Goal: Information Seeking & Learning: Learn about a topic

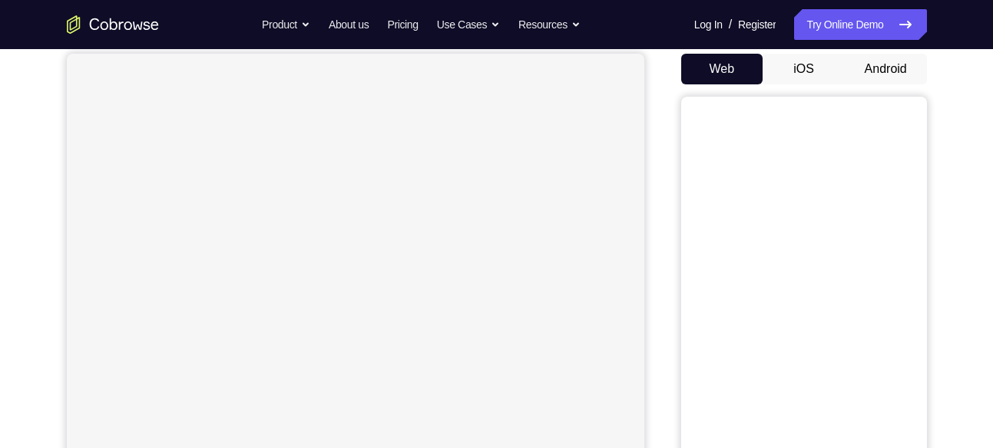
scroll to position [147, 0]
click at [885, 75] on button "Android" at bounding box center [885, 68] width 82 height 31
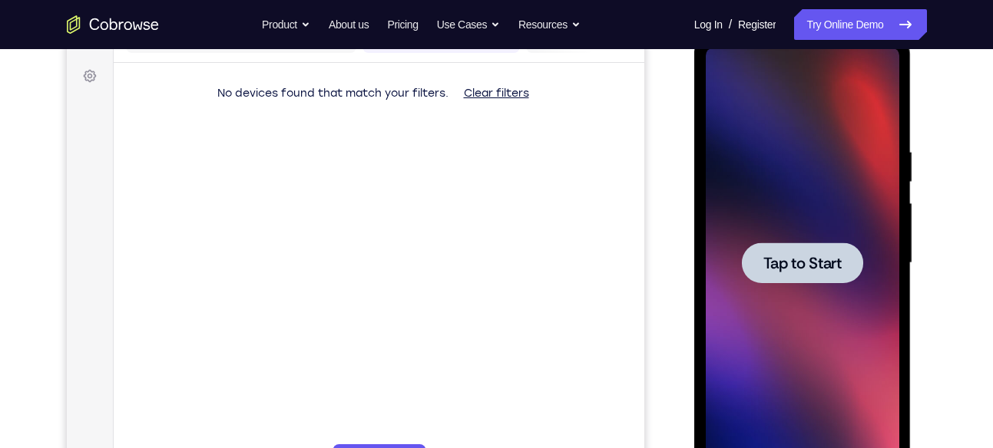
scroll to position [0, 0]
click at [777, 275] on div at bounding box center [801, 263] width 121 height 41
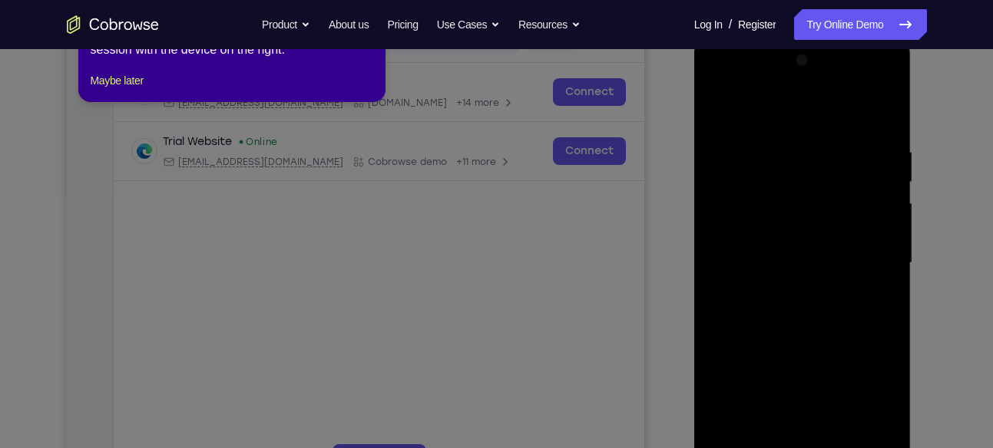
scroll to position [315, 0]
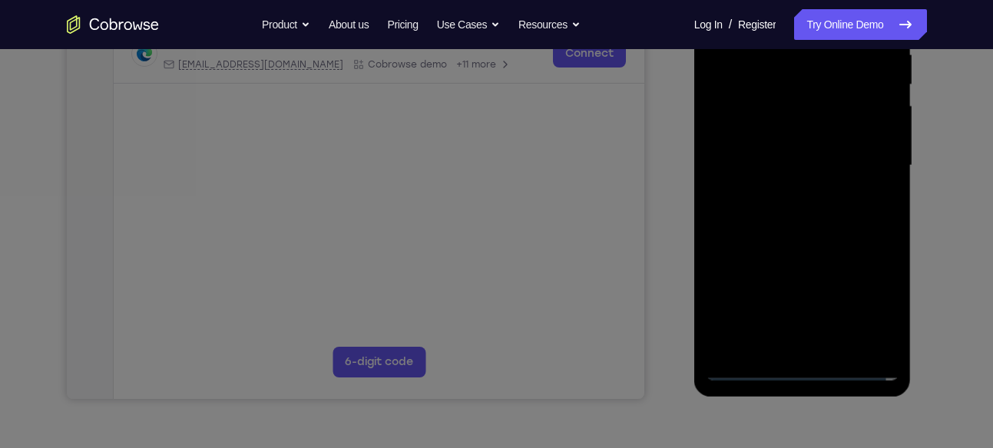
click at [795, 373] on icon at bounding box center [502, 164] width 1004 height 570
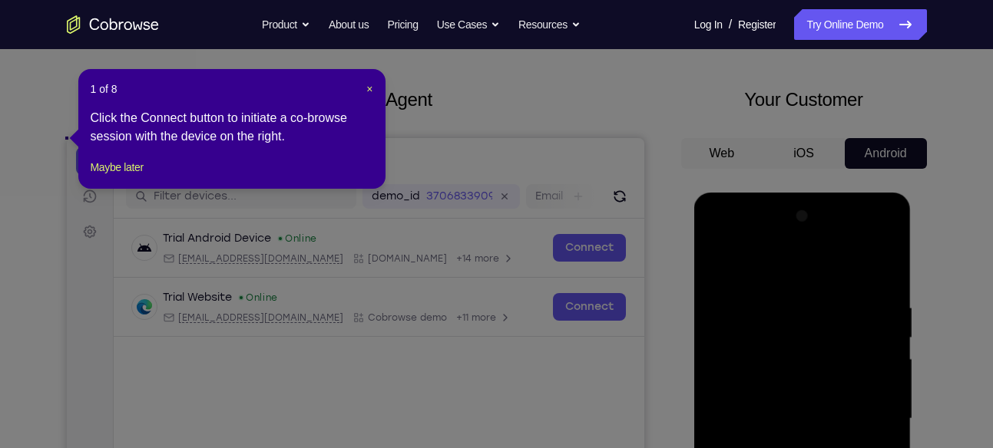
scroll to position [61, 0]
click at [362, 90] on header "1 of 8 ×" at bounding box center [232, 89] width 282 height 15
click at [369, 88] on span "×" at bounding box center [369, 90] width 6 height 12
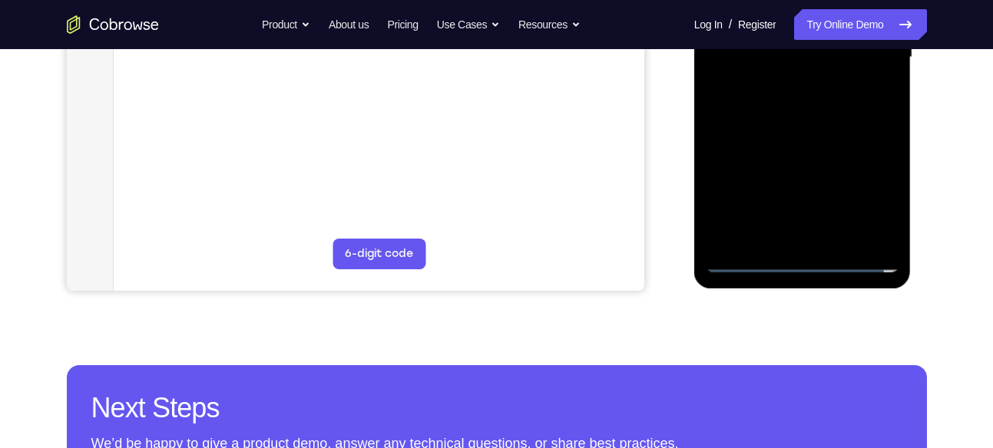
scroll to position [439, 0]
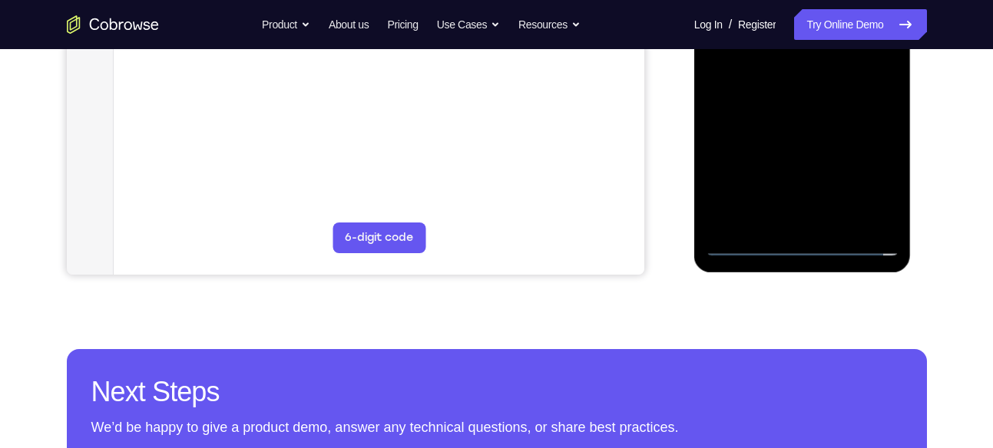
click at [805, 247] on div at bounding box center [801, 42] width 193 height 430
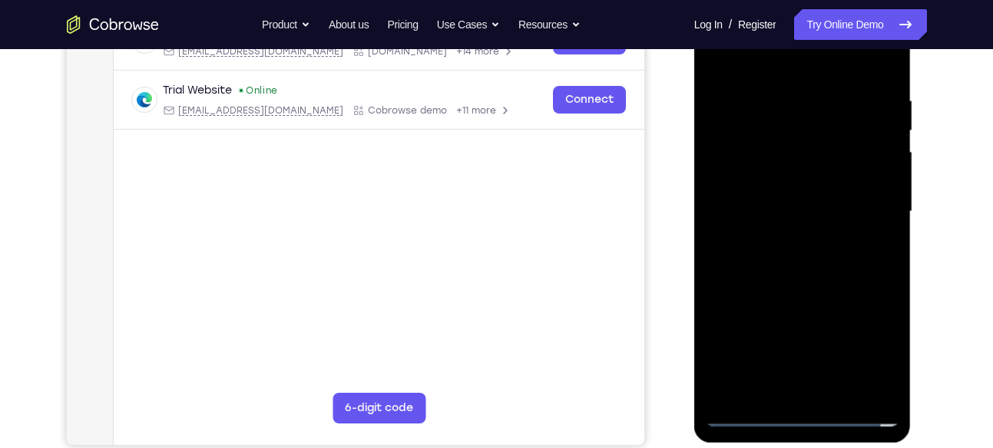
scroll to position [269, 0]
click at [801, 417] on div at bounding box center [801, 211] width 193 height 430
click at [870, 345] on div at bounding box center [801, 211] width 193 height 430
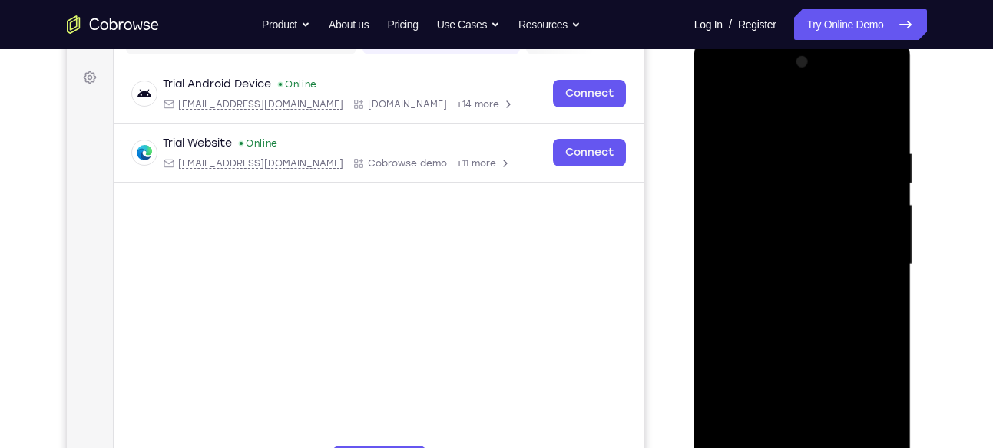
scroll to position [216, 0]
click at [751, 98] on div at bounding box center [801, 264] width 193 height 430
click at [765, 107] on div at bounding box center [801, 264] width 193 height 430
click at [864, 253] on div at bounding box center [801, 264] width 193 height 430
click at [797, 269] on div at bounding box center [801, 264] width 193 height 430
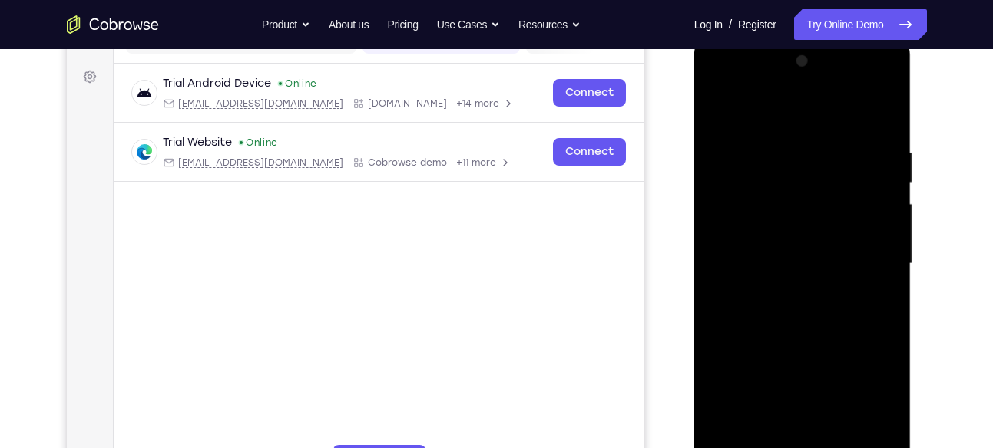
click at [786, 289] on div at bounding box center [801, 264] width 193 height 430
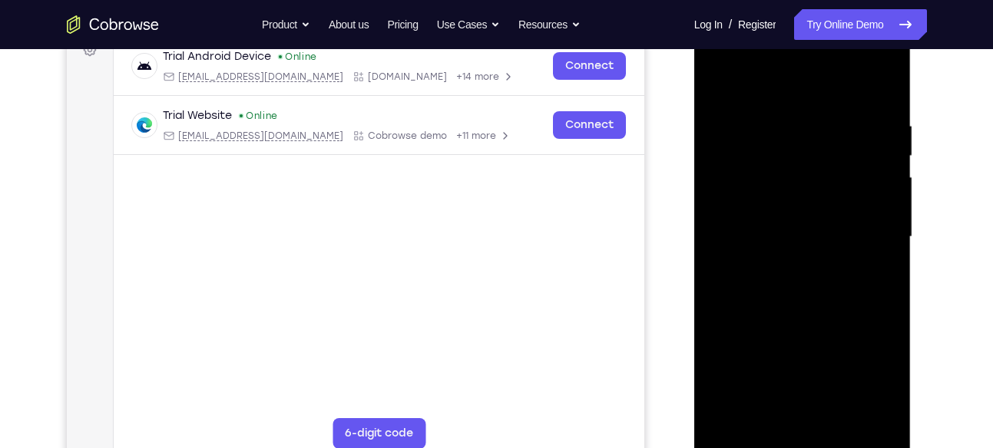
click at [770, 221] on div at bounding box center [801, 237] width 193 height 430
click at [746, 208] on div at bounding box center [801, 237] width 193 height 430
click at [749, 233] on div at bounding box center [801, 237] width 193 height 430
click at [794, 306] on div at bounding box center [801, 237] width 193 height 430
drag, startPoint x: 733, startPoint y: 84, endPoint x: 918, endPoint y: 90, distance: 185.1
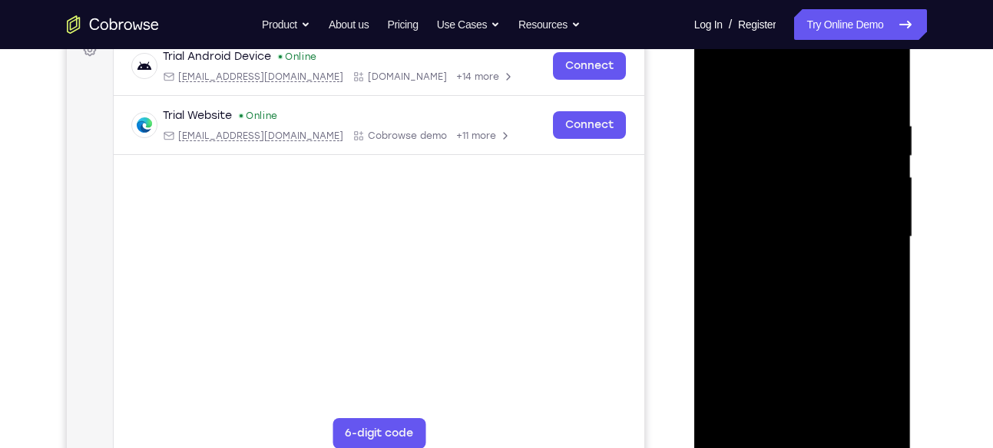
click at [913, 90] on html "Online web based iOS Simulators and Android Emulators. Run iPhone, iPad, Mobile…" at bounding box center [803, 241] width 219 height 461
click at [887, 79] on div at bounding box center [801, 237] width 193 height 430
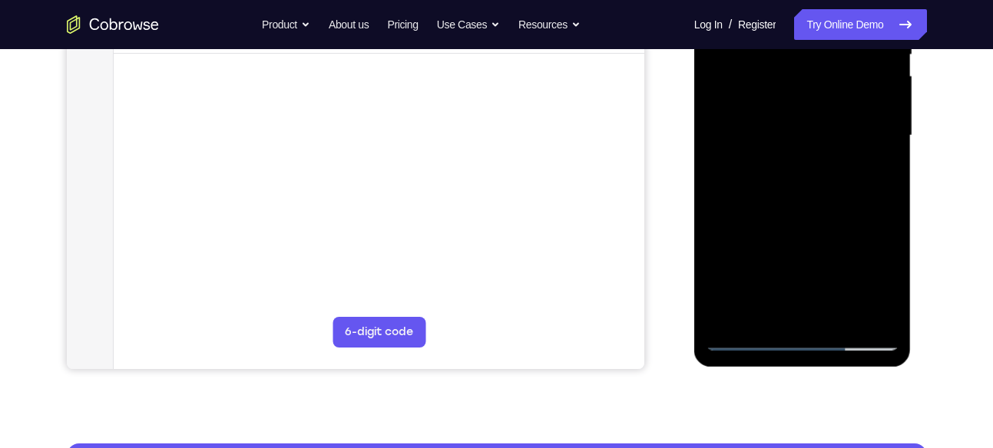
scroll to position [345, 0]
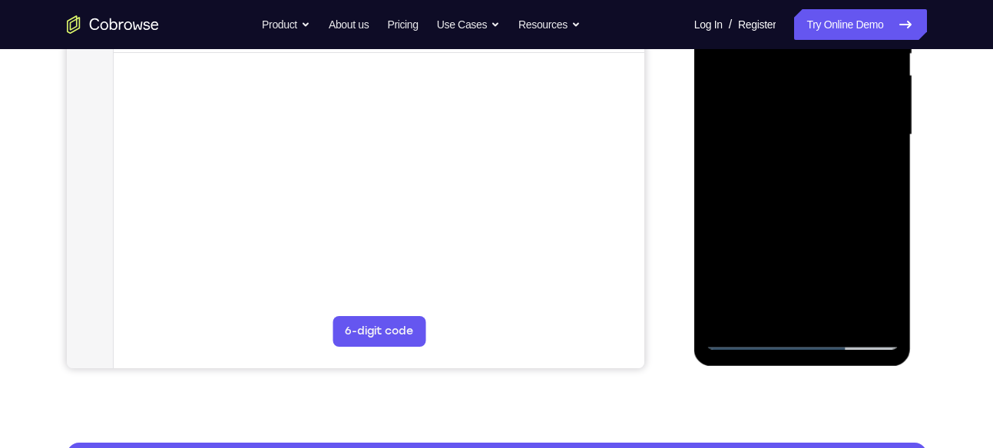
click at [728, 314] on div at bounding box center [801, 135] width 193 height 430
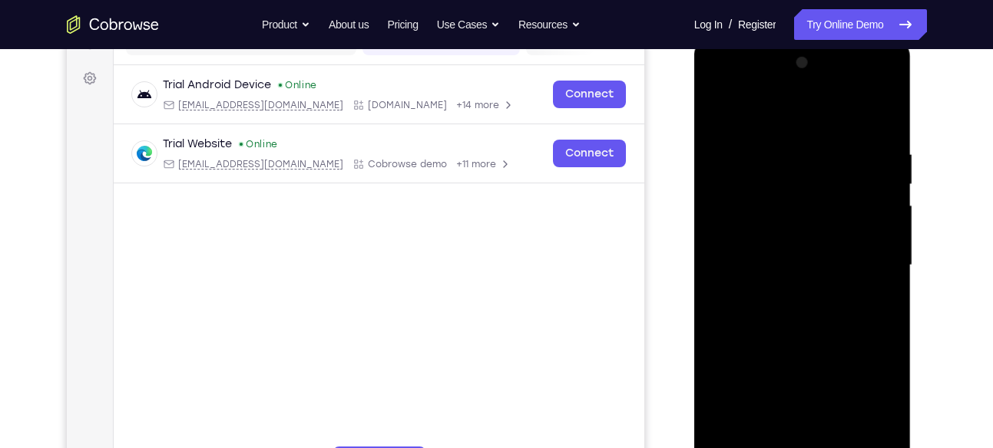
scroll to position [214, 0]
click at [891, 200] on div at bounding box center [801, 266] width 193 height 430
click at [884, 197] on div at bounding box center [801, 266] width 193 height 430
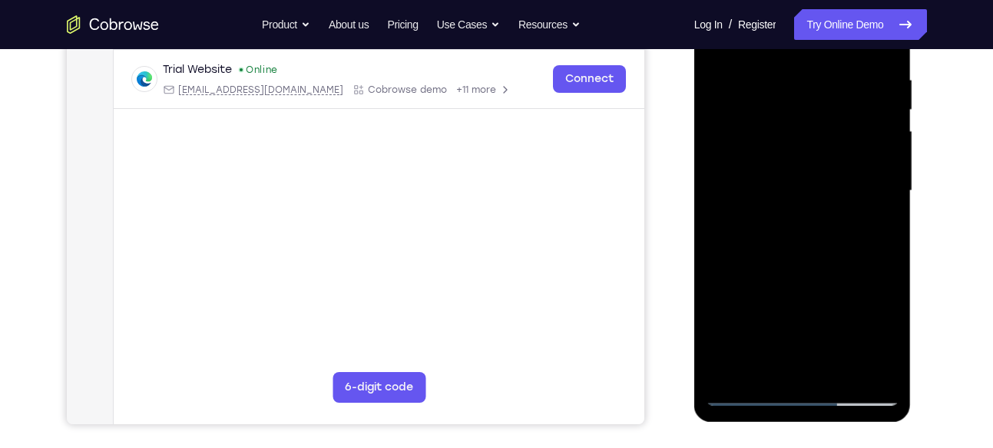
scroll to position [289, 0]
click at [885, 123] on div at bounding box center [801, 192] width 193 height 430
drag, startPoint x: 823, startPoint y: 276, endPoint x: 816, endPoint y: 138, distance: 137.6
click at [816, 138] on div at bounding box center [801, 192] width 193 height 430
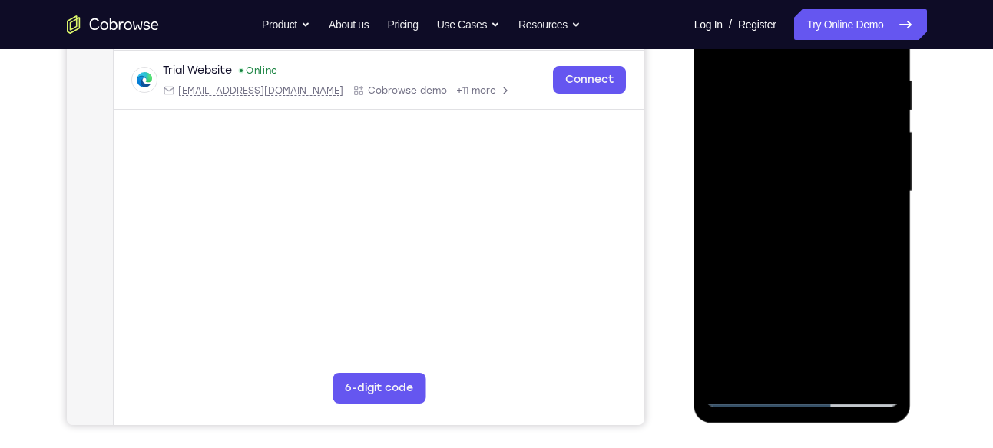
drag, startPoint x: 817, startPoint y: 235, endPoint x: 811, endPoint y: 204, distance: 31.5
click at [811, 204] on div at bounding box center [801, 192] width 193 height 430
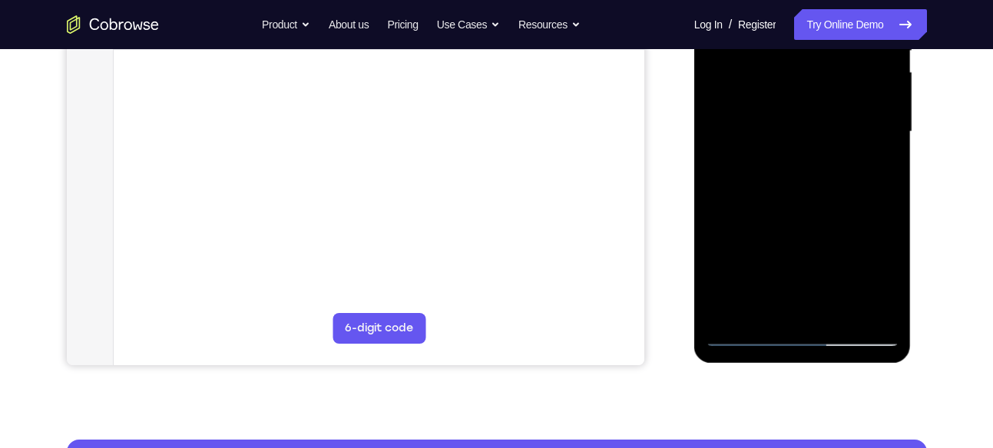
scroll to position [349, 0]
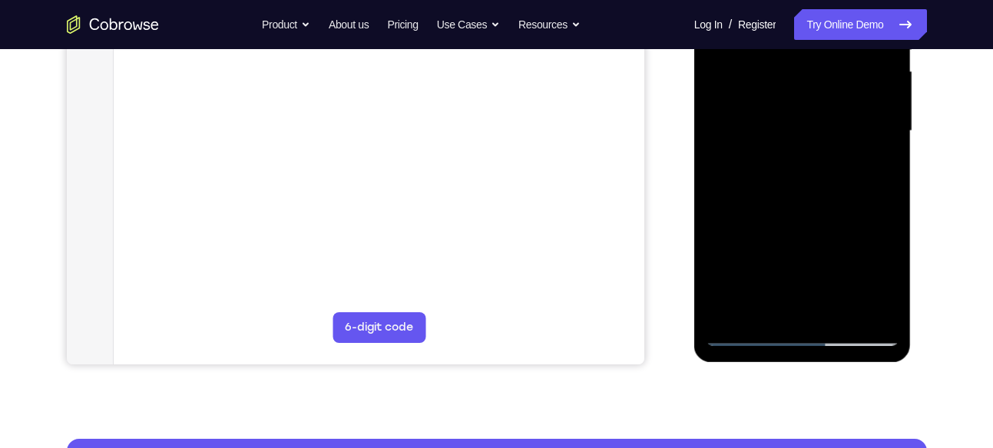
drag, startPoint x: 812, startPoint y: 242, endPoint x: 801, endPoint y: 169, distance: 73.7
click at [801, 169] on div at bounding box center [801, 131] width 193 height 430
drag, startPoint x: 798, startPoint y: 216, endPoint x: 794, endPoint y: 163, distance: 53.9
click at [794, 163] on div at bounding box center [801, 131] width 193 height 430
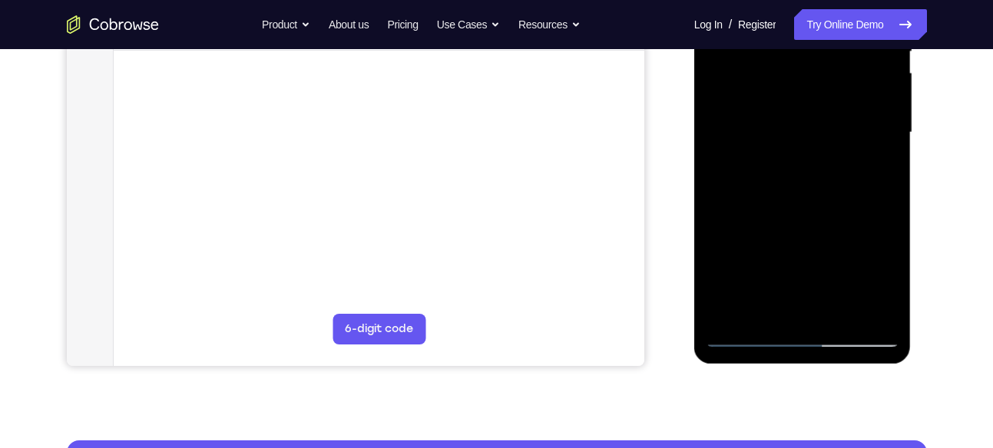
click at [887, 184] on div at bounding box center [801, 133] width 193 height 430
drag, startPoint x: 831, startPoint y: 207, endPoint x: 821, endPoint y: 138, distance: 69.8
click at [821, 138] on div at bounding box center [801, 133] width 193 height 430
drag, startPoint x: 813, startPoint y: 196, endPoint x: 814, endPoint y: 147, distance: 48.4
click at [814, 147] on div at bounding box center [801, 133] width 193 height 430
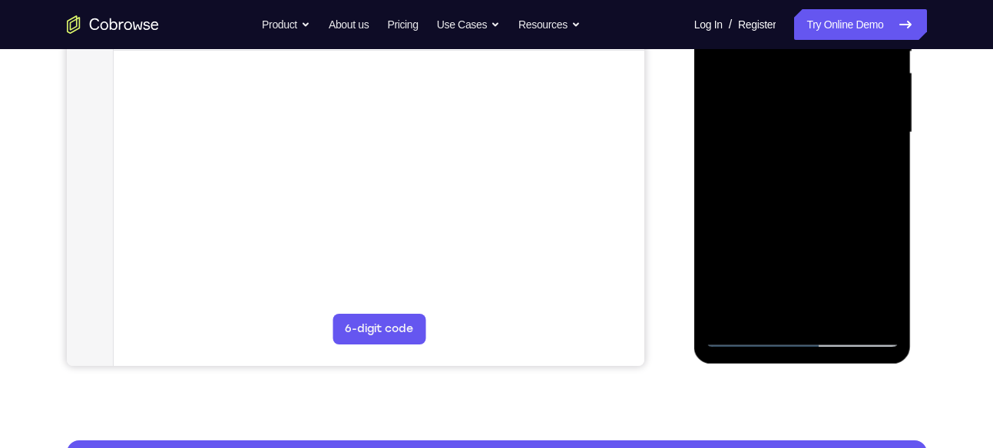
drag, startPoint x: 814, startPoint y: 208, endPoint x: 814, endPoint y: 181, distance: 26.9
click at [814, 181] on div at bounding box center [801, 133] width 193 height 430
click at [886, 235] on div at bounding box center [801, 133] width 193 height 430
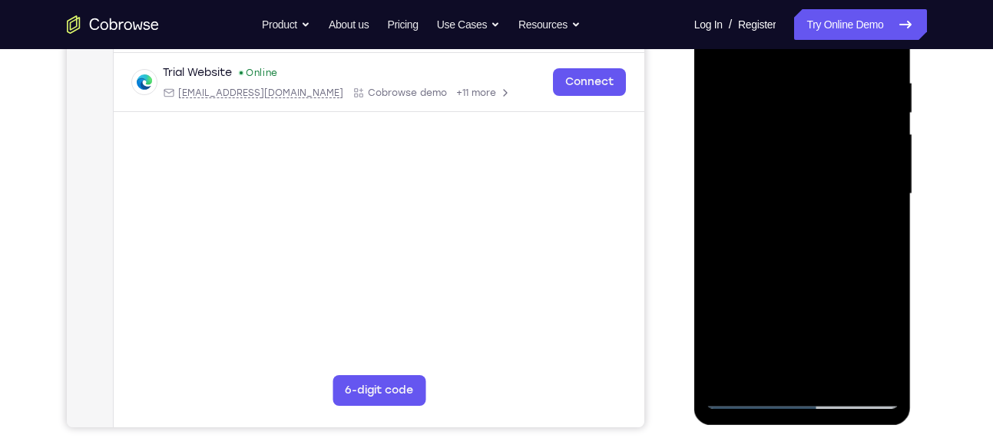
scroll to position [289, 0]
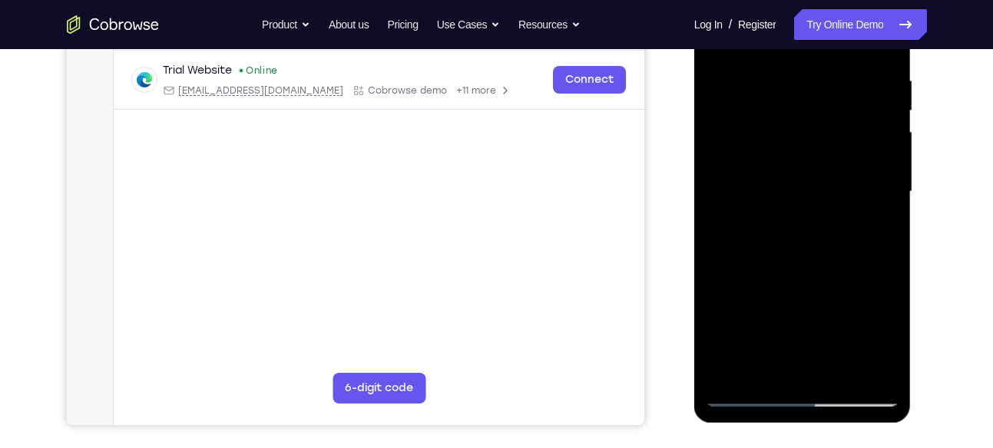
click at [883, 193] on div at bounding box center [801, 192] width 193 height 430
drag, startPoint x: 854, startPoint y: 248, endPoint x: 850, endPoint y: 155, distance: 93.0
click at [850, 155] on div at bounding box center [801, 192] width 193 height 430
drag, startPoint x: 831, startPoint y: 228, endPoint x: 829, endPoint y: 155, distance: 72.9
click at [829, 155] on div at bounding box center [801, 192] width 193 height 430
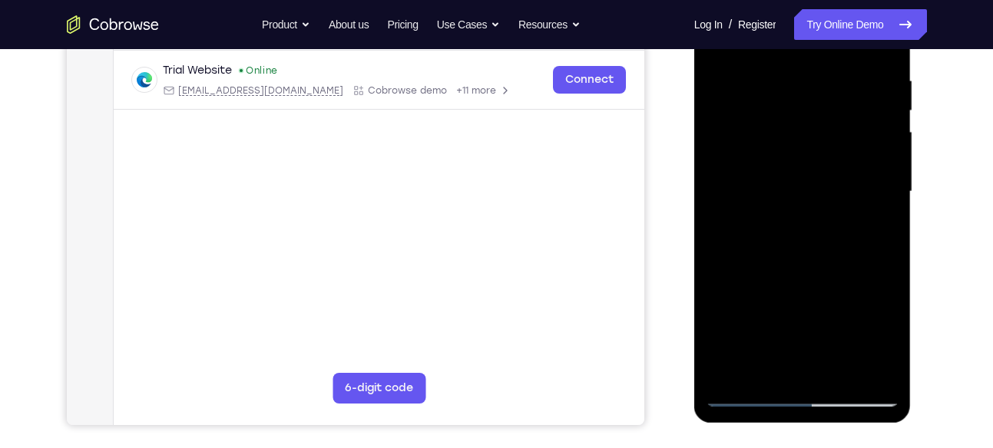
drag, startPoint x: 817, startPoint y: 214, endPoint x: 815, endPoint y: 142, distance: 72.2
click at [815, 142] on div at bounding box center [801, 192] width 193 height 430
drag, startPoint x: 808, startPoint y: 203, endPoint x: 808, endPoint y: 134, distance: 69.9
click at [808, 134] on div at bounding box center [801, 192] width 193 height 430
drag, startPoint x: 804, startPoint y: 225, endPoint x: 804, endPoint y: 175, distance: 49.9
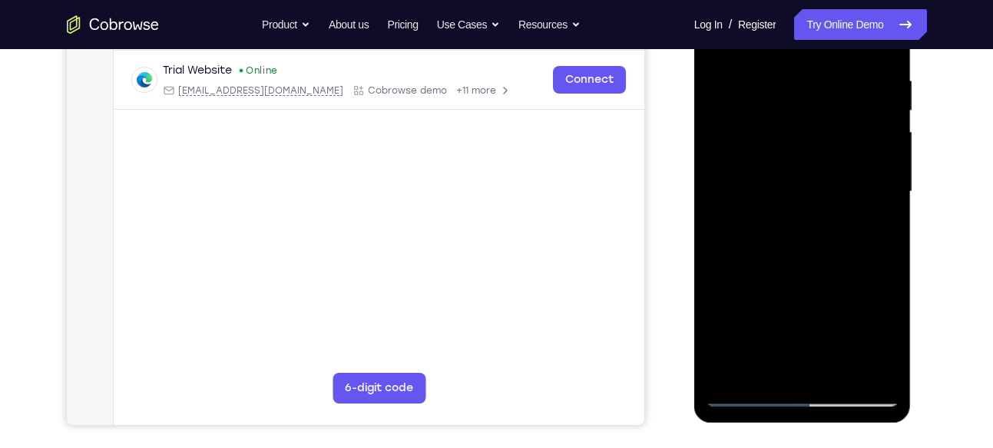
click at [804, 175] on div at bounding box center [801, 192] width 193 height 430
drag, startPoint x: 806, startPoint y: 222, endPoint x: 807, endPoint y: 157, distance: 64.5
click at [807, 157] on div at bounding box center [801, 192] width 193 height 430
drag, startPoint x: 801, startPoint y: 224, endPoint x: 802, endPoint y: 177, distance: 46.8
click at [802, 177] on div at bounding box center [801, 192] width 193 height 430
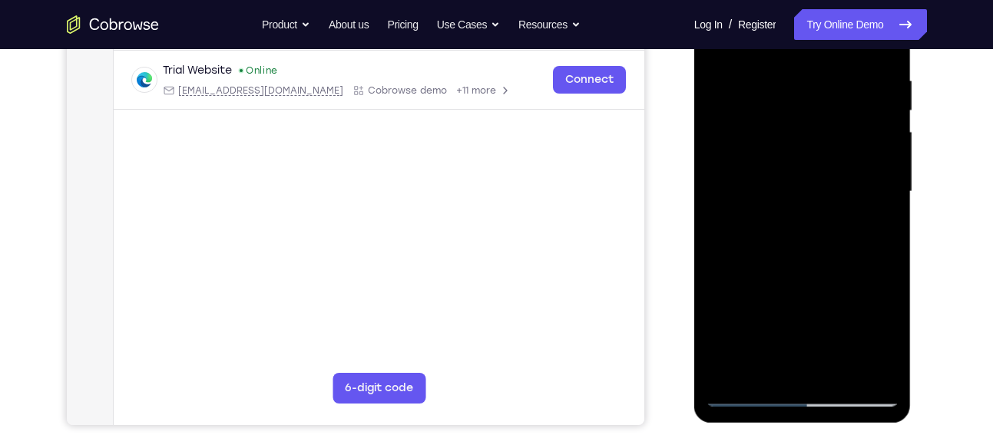
click at [884, 227] on div at bounding box center [801, 192] width 193 height 430
drag, startPoint x: 849, startPoint y: 276, endPoint x: 839, endPoint y: 143, distance: 133.9
click at [839, 143] on div at bounding box center [801, 192] width 193 height 430
drag, startPoint x: 810, startPoint y: 244, endPoint x: 810, endPoint y: 174, distance: 69.9
click at [810, 174] on div at bounding box center [801, 192] width 193 height 430
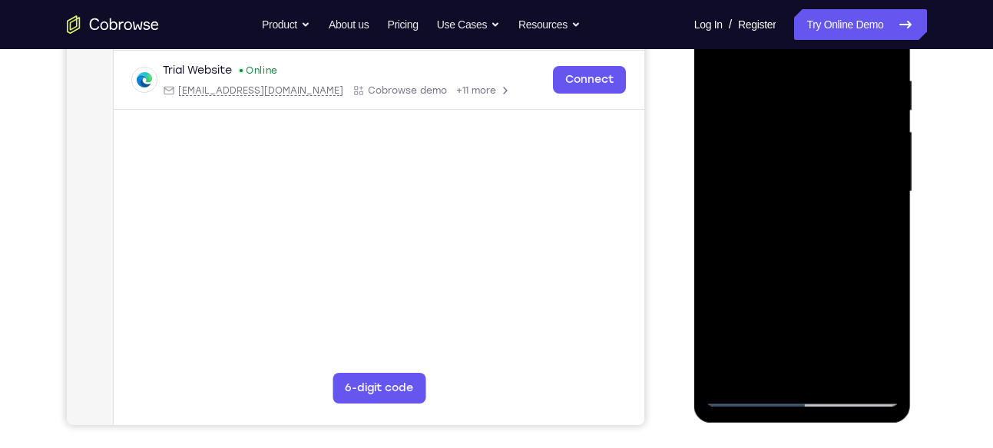
drag, startPoint x: 806, startPoint y: 216, endPoint x: 806, endPoint y: 147, distance: 69.1
click at [806, 147] on div at bounding box center [801, 192] width 193 height 430
drag, startPoint x: 802, startPoint y: 214, endPoint x: 804, endPoint y: 140, distance: 73.7
click at [804, 140] on div at bounding box center [801, 192] width 193 height 430
drag, startPoint x: 797, startPoint y: 230, endPoint x: 798, endPoint y: 117, distance: 112.8
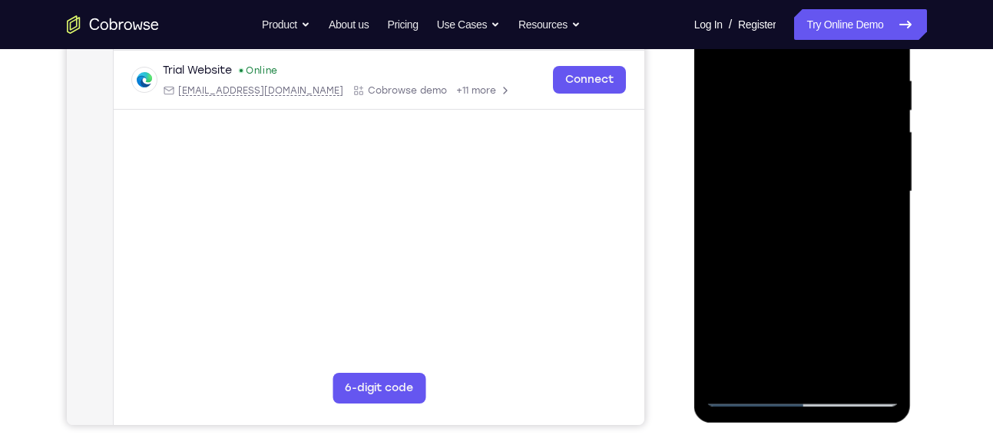
click at [798, 117] on div at bounding box center [801, 192] width 193 height 430
drag, startPoint x: 804, startPoint y: 212, endPoint x: 804, endPoint y: 132, distance: 79.8
click at [804, 132] on div at bounding box center [801, 192] width 193 height 430
click at [887, 216] on div at bounding box center [801, 192] width 193 height 430
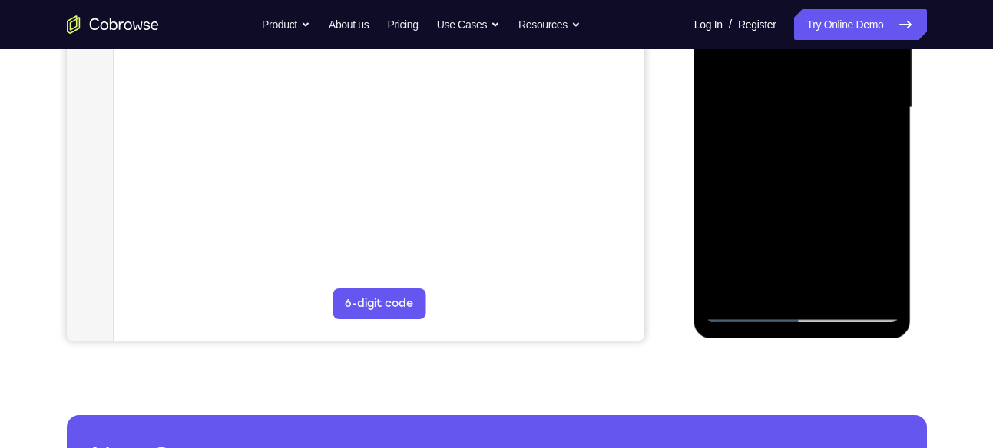
scroll to position [406, 0]
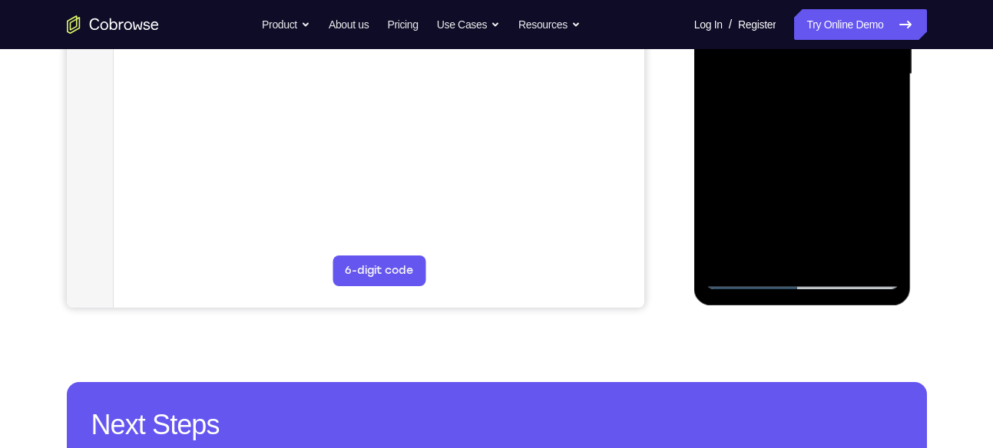
click at [802, 237] on div at bounding box center [801, 75] width 193 height 430
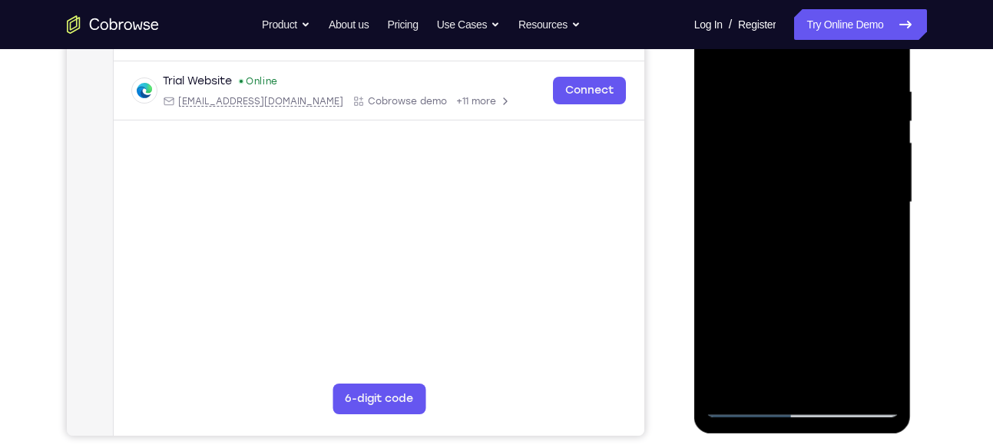
scroll to position [241, 0]
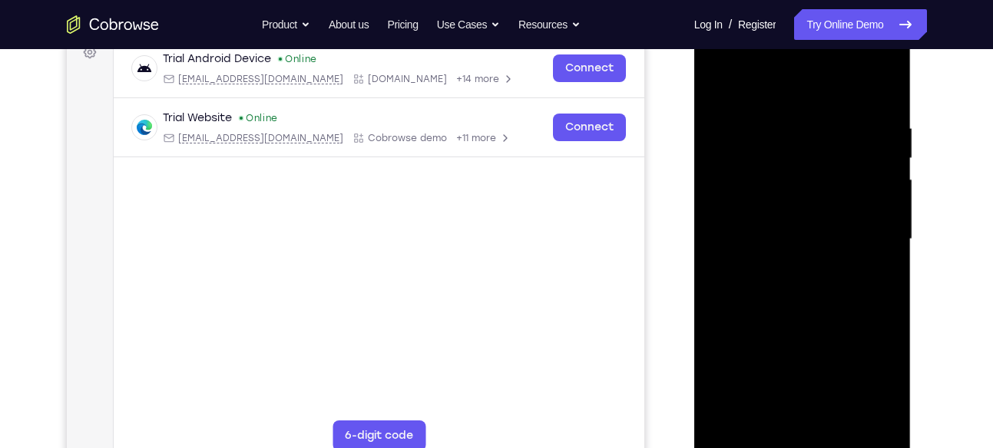
click at [886, 308] on div at bounding box center [801, 240] width 193 height 430
click at [887, 342] on div at bounding box center [801, 240] width 193 height 430
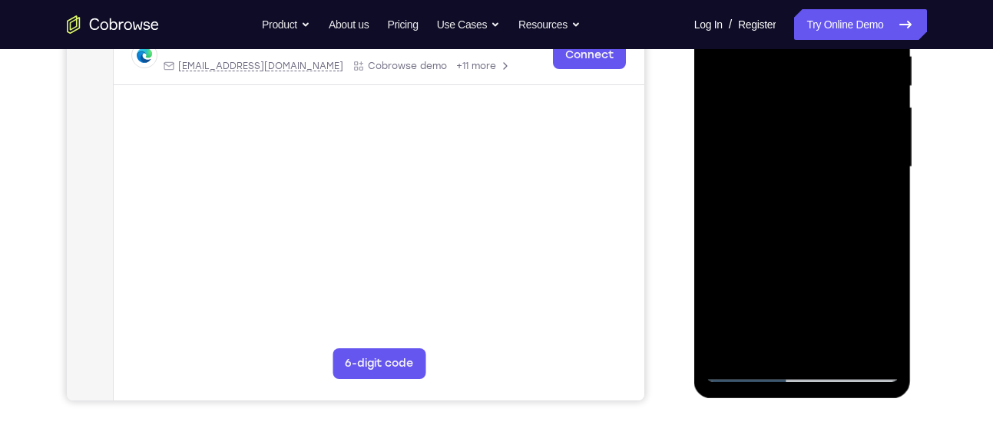
scroll to position [317, 0]
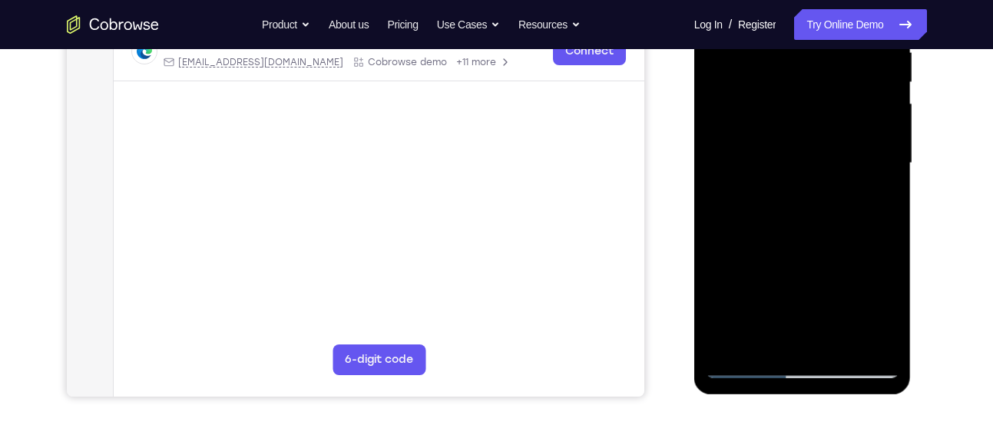
click at [788, 323] on div at bounding box center [801, 164] width 193 height 430
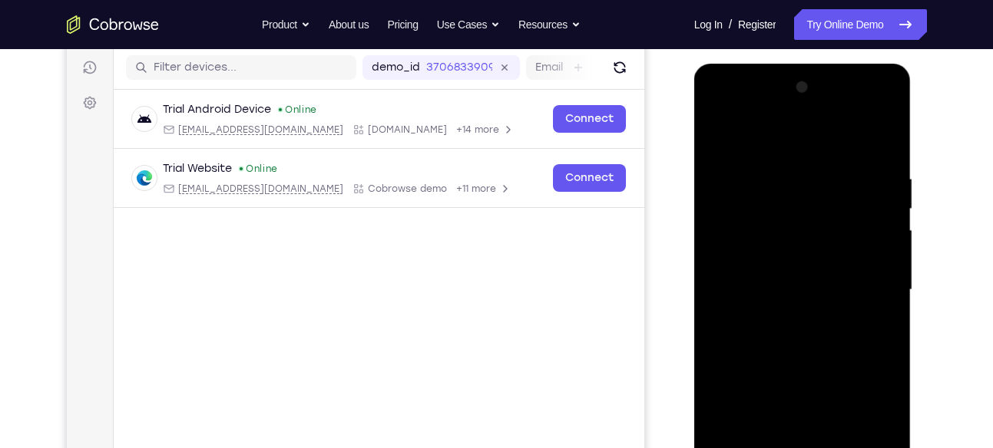
scroll to position [232, 0]
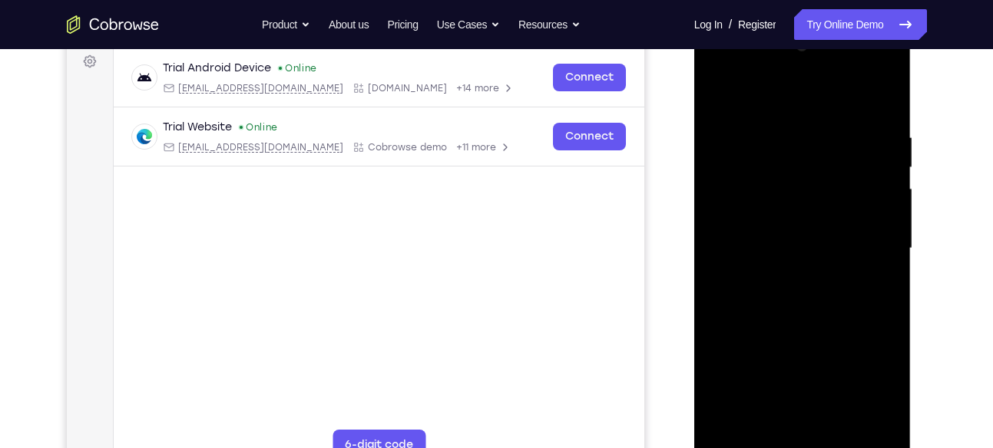
click at [777, 407] on div at bounding box center [801, 249] width 193 height 430
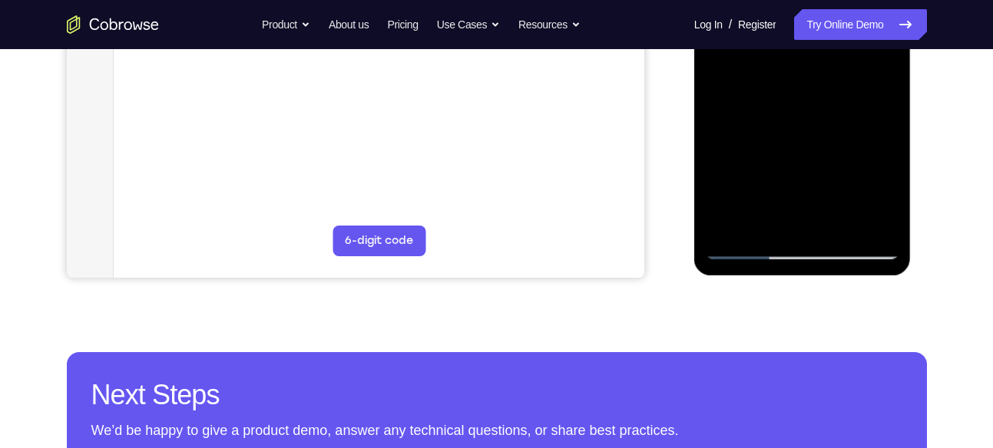
scroll to position [424, 0]
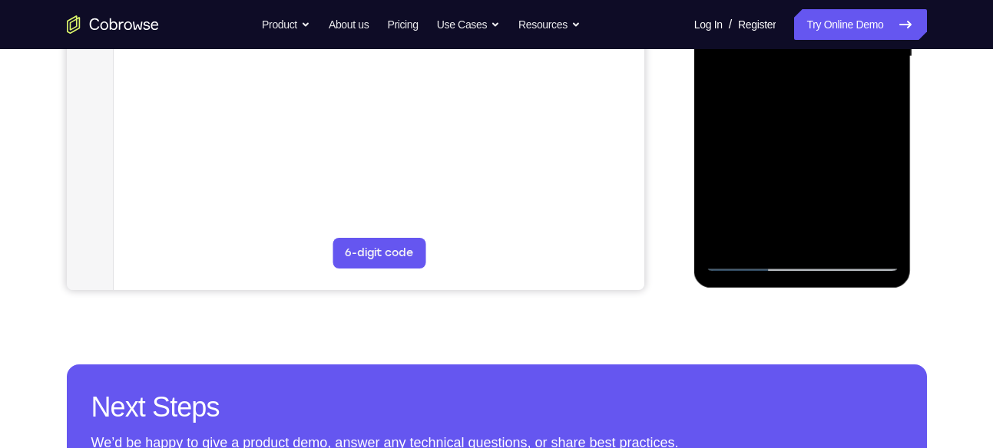
click at [768, 237] on div at bounding box center [801, 57] width 193 height 430
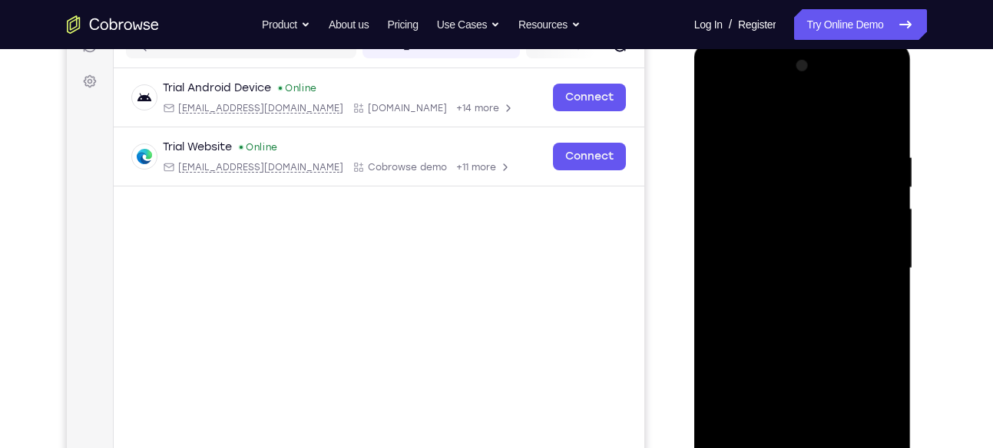
scroll to position [210, 0]
click at [744, 114] on div at bounding box center [801, 270] width 193 height 430
click at [763, 161] on div at bounding box center [801, 270] width 193 height 430
click at [804, 251] on div at bounding box center [801, 270] width 193 height 430
click at [771, 135] on div at bounding box center [801, 270] width 193 height 430
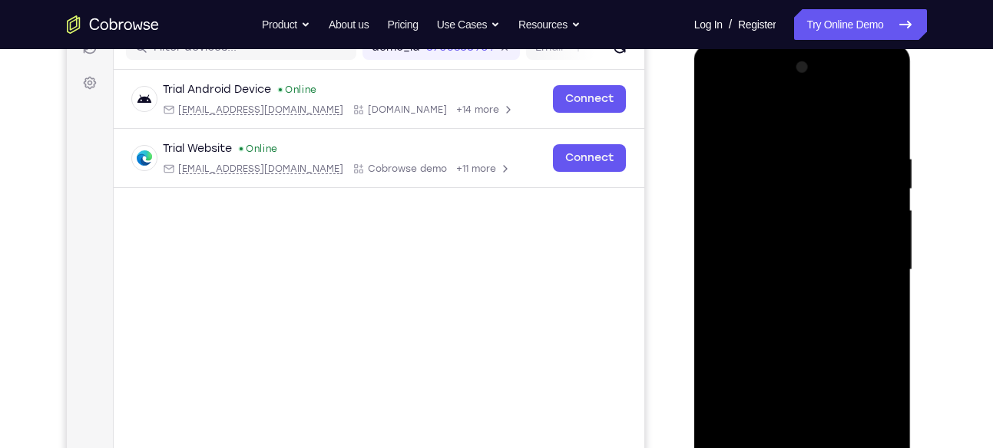
drag, startPoint x: 792, startPoint y: 238, endPoint x: 772, endPoint y: 93, distance: 146.4
click at [772, 93] on div at bounding box center [801, 270] width 193 height 430
drag, startPoint x: 775, startPoint y: 166, endPoint x: 775, endPoint y: 261, distance: 95.2
click at [775, 261] on div at bounding box center [801, 270] width 193 height 430
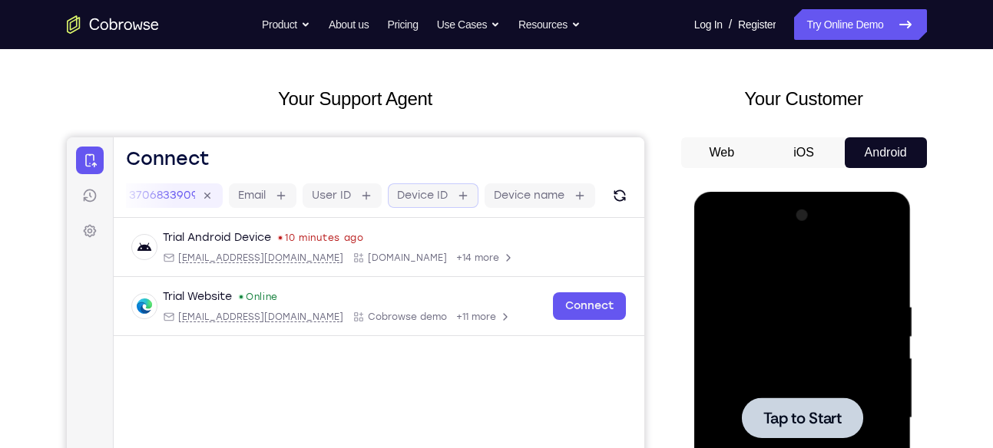
scroll to position [0, 0]
